Goal: Complete application form

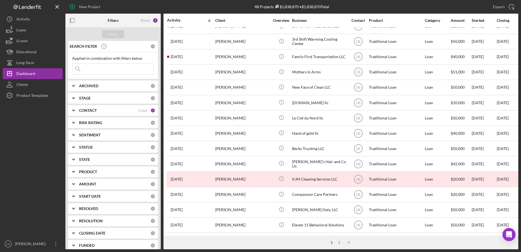
scroll to position [181, 0]
click at [91, 66] on input at bounding box center [113, 69] width 81 height 11
type input "Tamar"
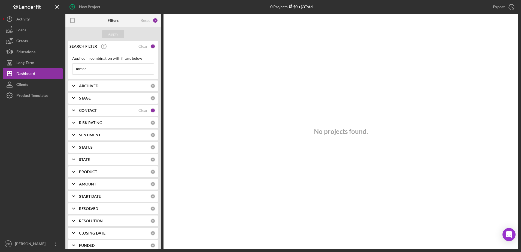
drag, startPoint x: 126, startPoint y: 69, endPoint x: 66, endPoint y: 76, distance: 60.4
click at [66, 76] on div "SEARCH FILTER Clear 1 Applied in combination with filters below Tamar Icon/Menu…" at bounding box center [112, 145] width 95 height 208
